Goal: Transaction & Acquisition: Purchase product/service

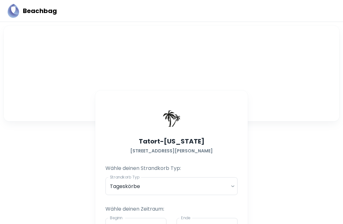
scroll to position [38, 0]
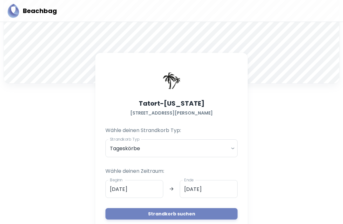
click at [191, 212] on button "Strandkorb suchen" at bounding box center [172, 213] width 132 height 11
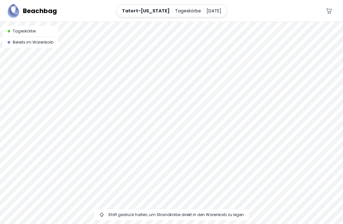
click at [264, 22] on div at bounding box center [171, 22] width 343 height 0
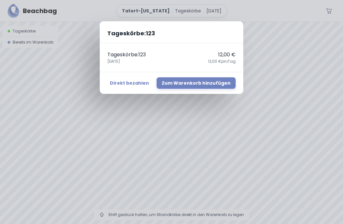
click at [144, 88] on button "Direkt bezahlen" at bounding box center [129, 82] width 44 height 11
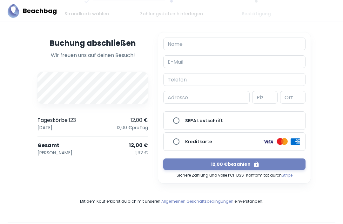
scroll to position [72, 0]
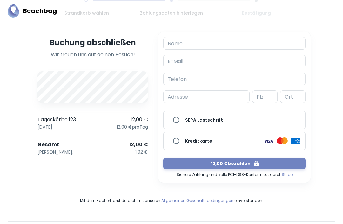
click at [221, 46] on input "Name" at bounding box center [234, 43] width 142 height 13
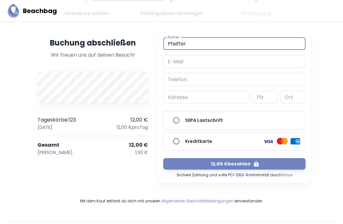
type input "Pfeiffer"
click at [219, 62] on input "E-Mail" at bounding box center [234, 61] width 142 height 13
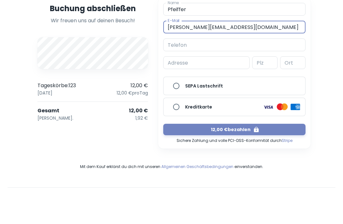
type input "[PERSON_NAME][EMAIL_ADDRESS][DOMAIN_NAME]"
click at [177, 91] on div "Adresse Adresse" at bounding box center [206, 97] width 86 height 13
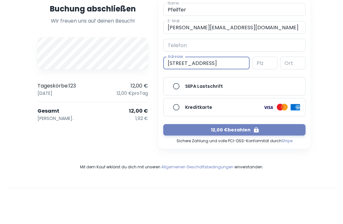
type input "[STREET_ADDRESS]"
click at [265, 91] on input "Plz" at bounding box center [264, 97] width 25 height 13
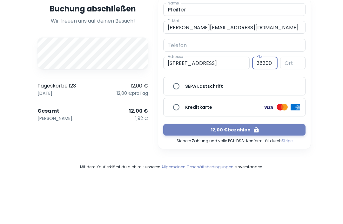
type input "38300"
click at [293, 91] on input "Ort" at bounding box center [292, 97] width 25 height 13
type input "[GEOGRAPHIC_DATA]"
click at [179, 114] on input "SEPA Lastschrift" at bounding box center [176, 120] width 13 height 13
radio input "true"
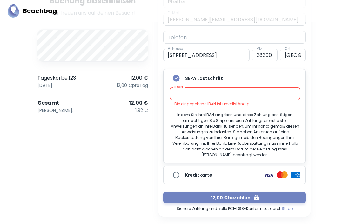
scroll to position [114, 0]
